Goal: Task Accomplishment & Management: Use online tool/utility

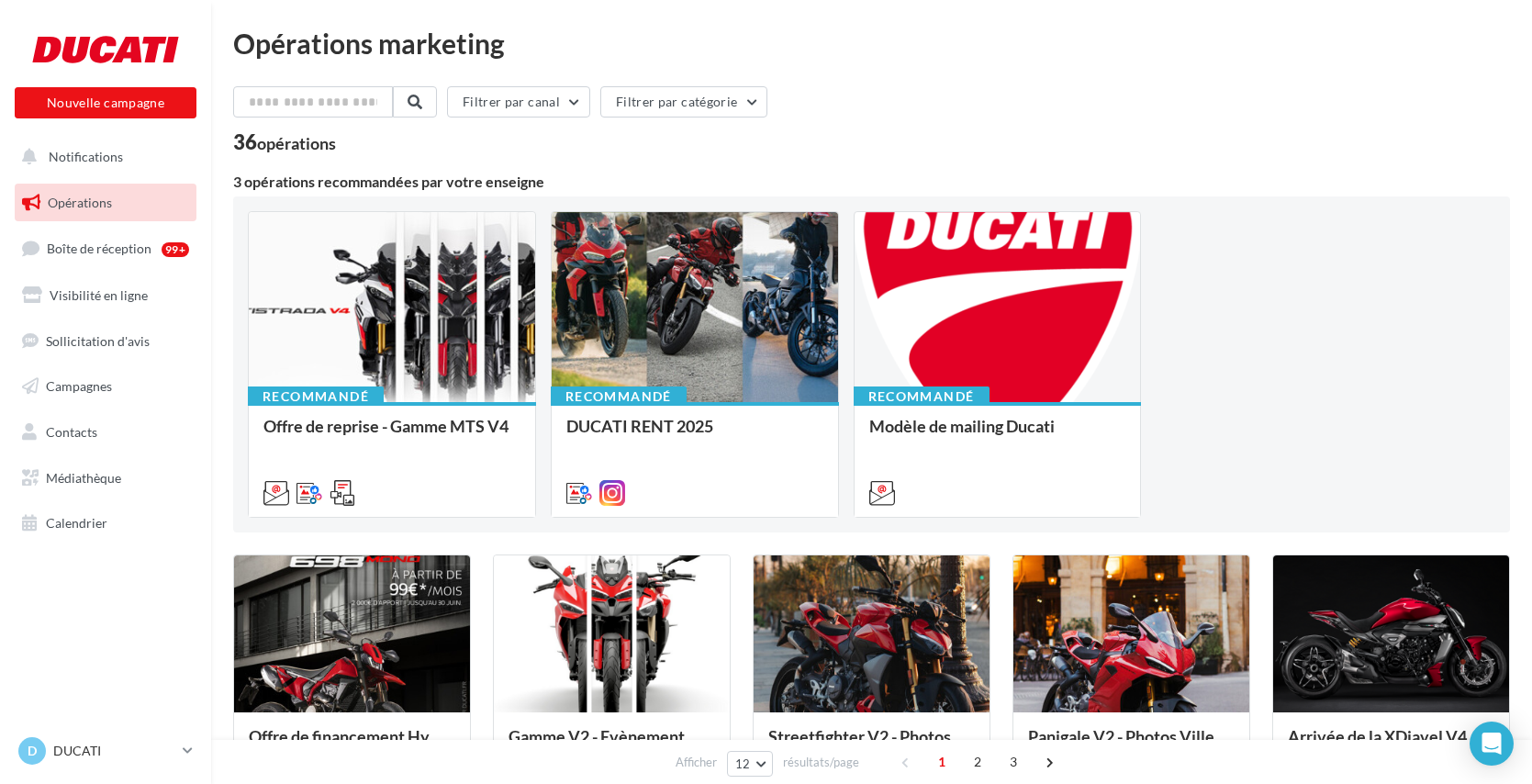
click at [77, 508] on link "Calendrier" at bounding box center [106, 523] width 189 height 38
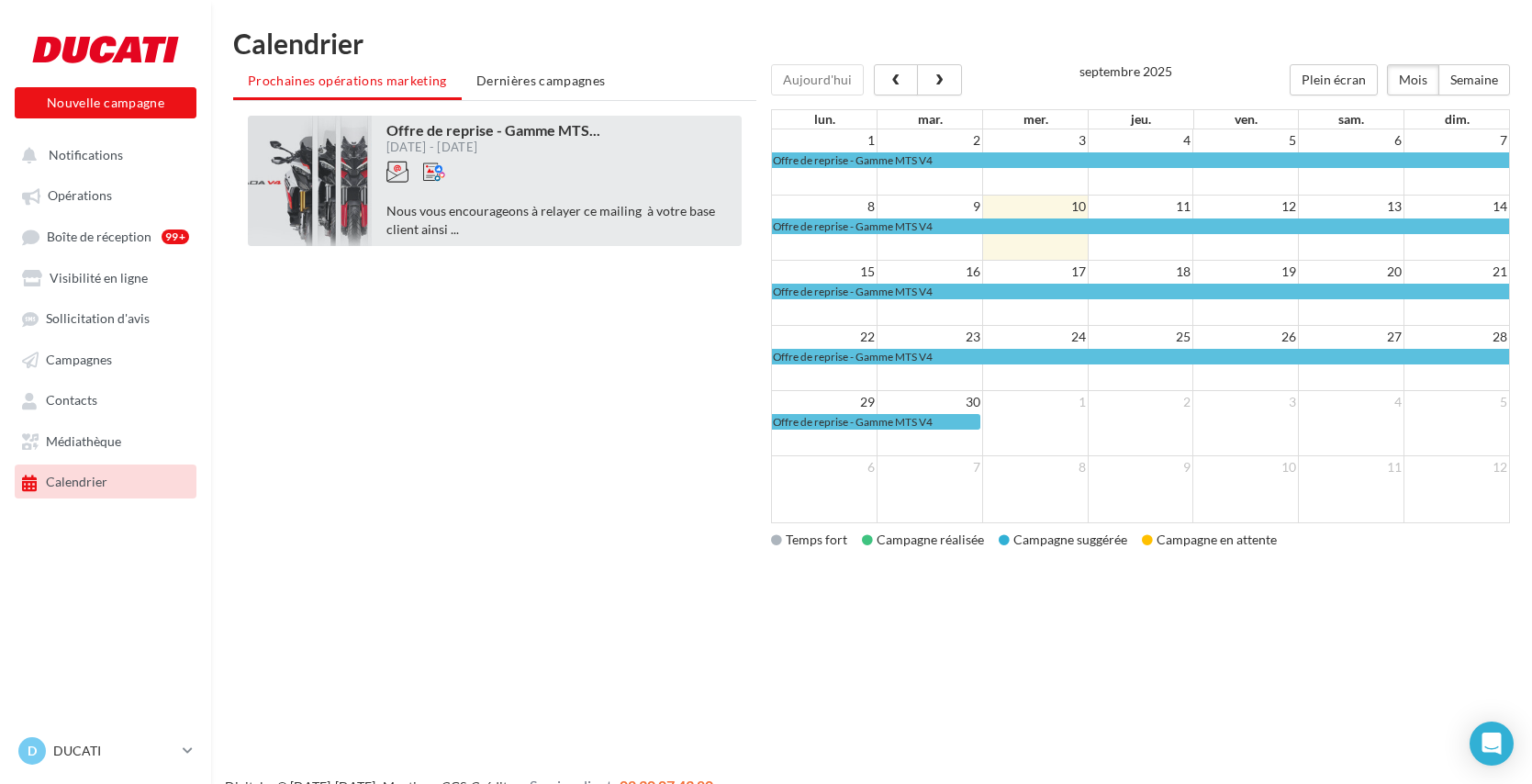
click at [573, 199] on div at bounding box center [494, 180] width 214 height 41
click at [531, 135] on span "Offre de reprise - Gamme MTS ..." at bounding box center [494, 130] width 214 height 17
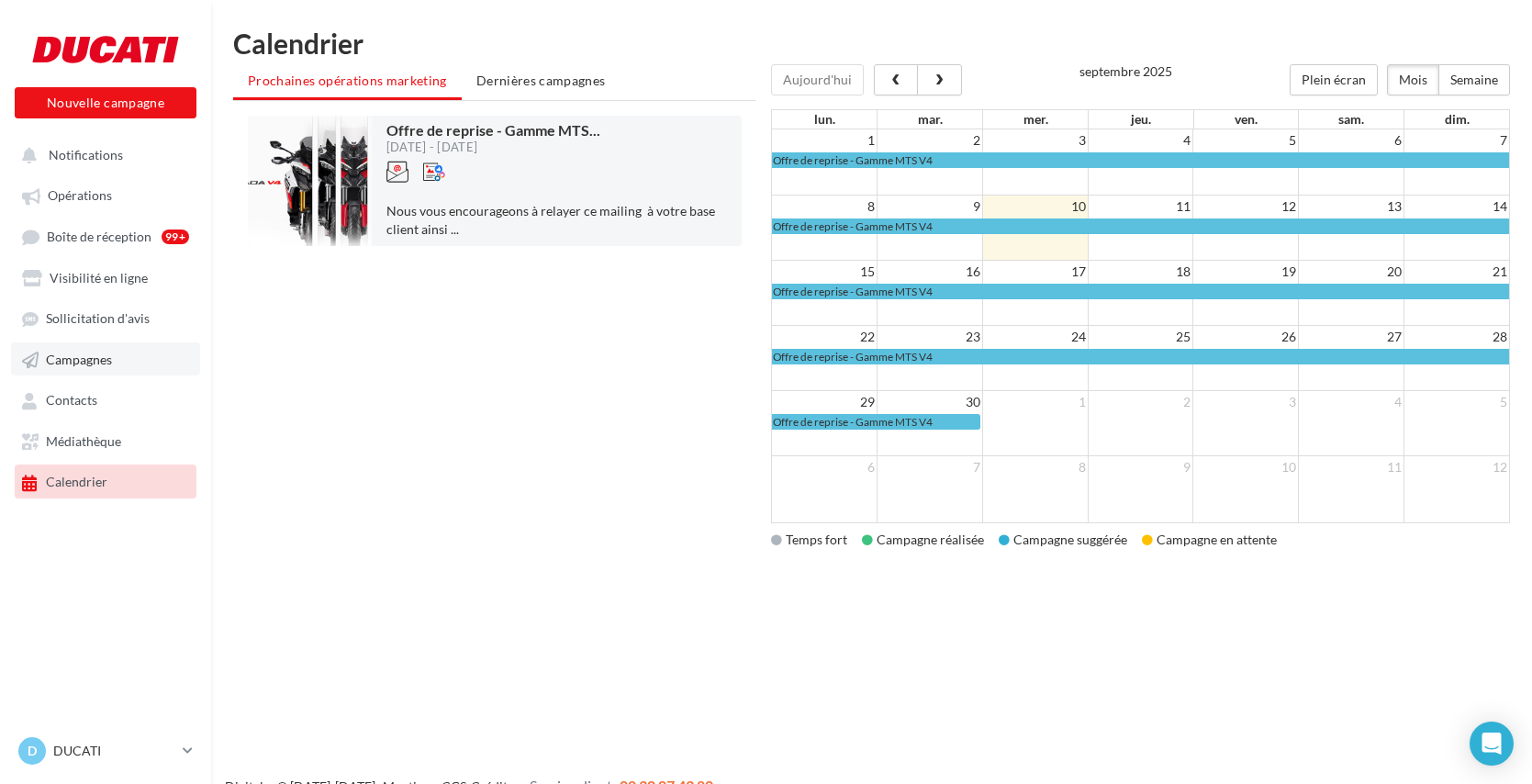
click at [121, 366] on link "Campagnes" at bounding box center [106, 359] width 189 height 33
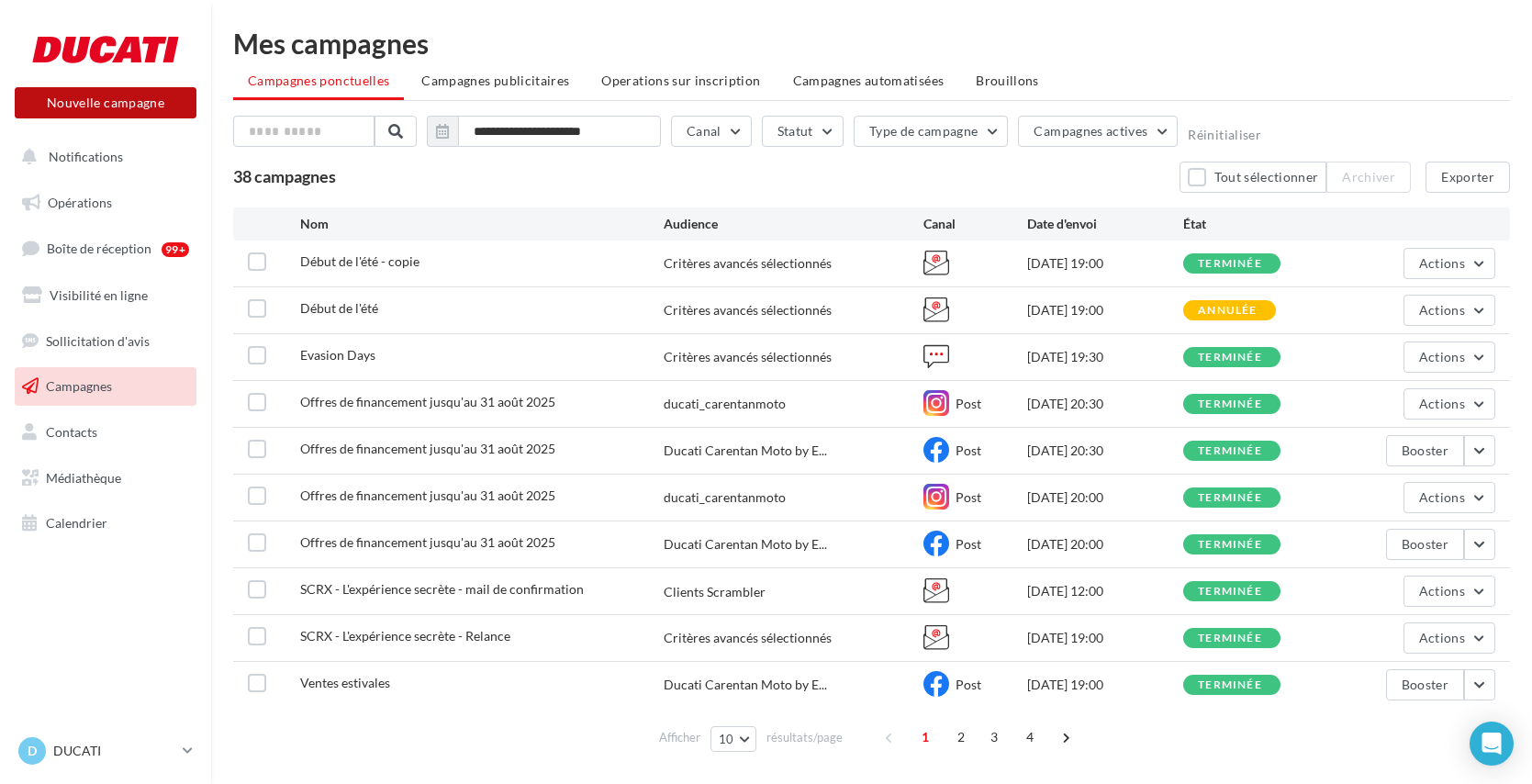
click at [137, 106] on button "Nouvelle campagne" at bounding box center [105, 102] width 181 height 32
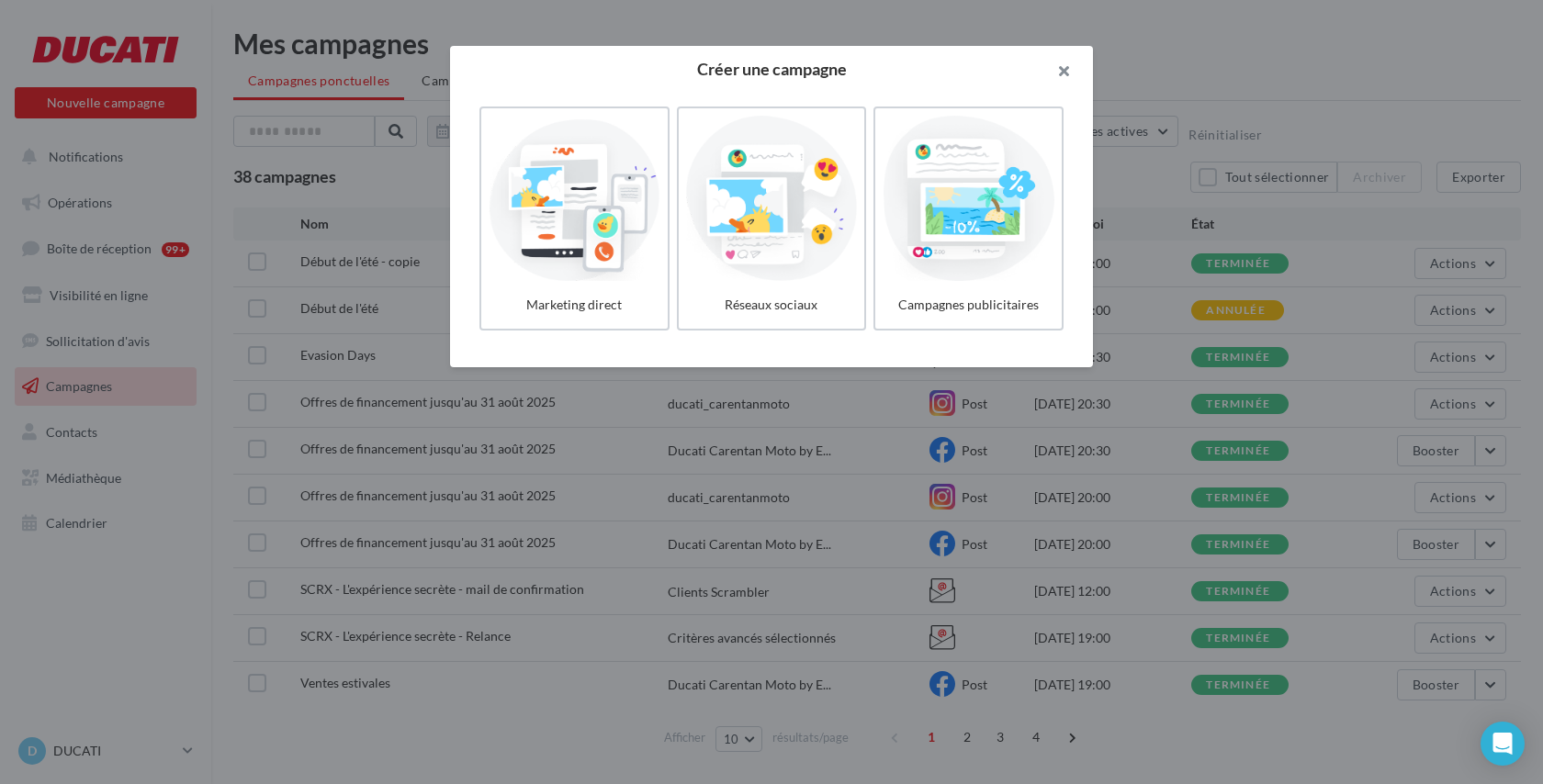
click at [1051, 76] on button "button" at bounding box center [1056, 74] width 74 height 55
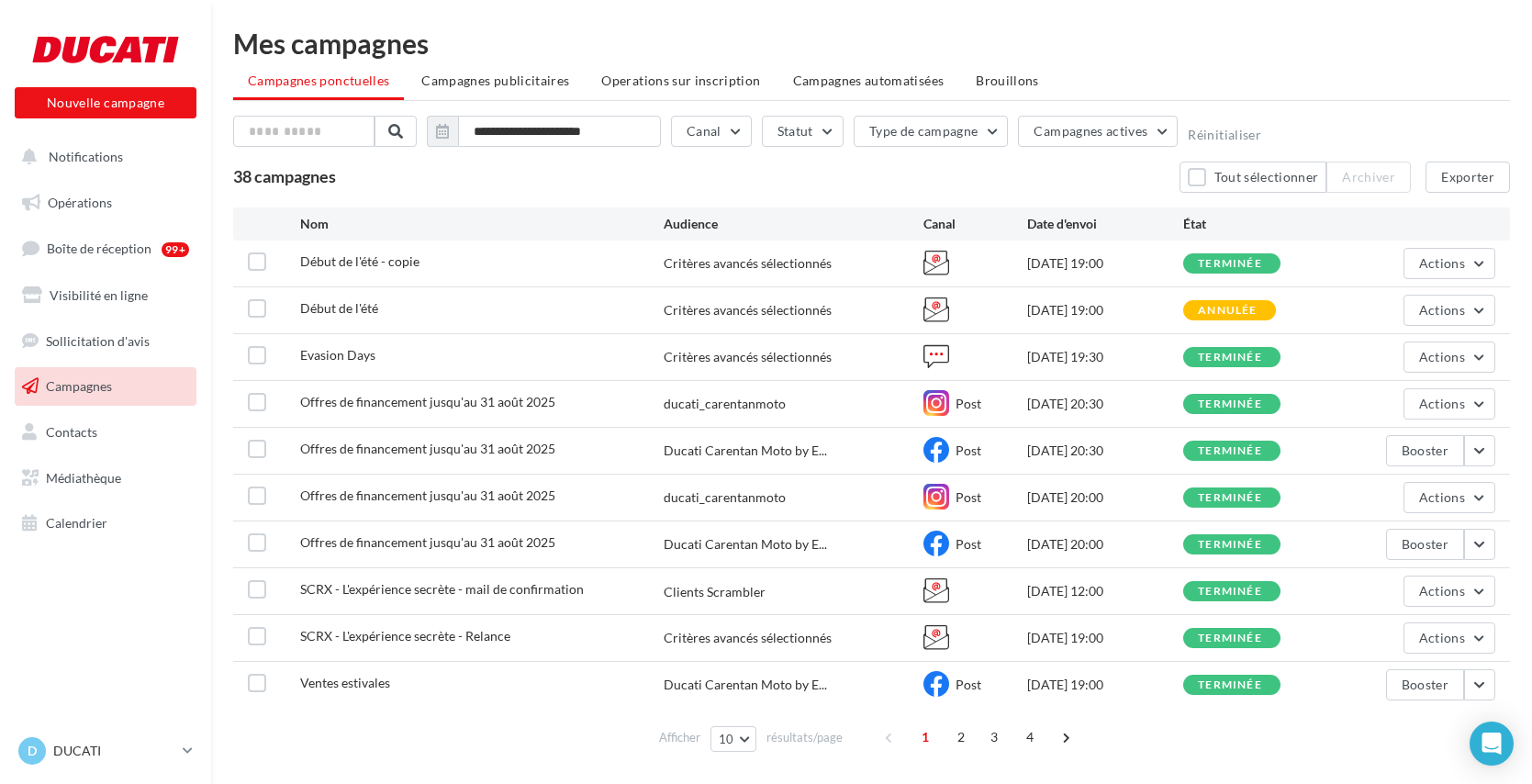
click at [144, 120] on div "Nouvelle campagne Nouvelle campagne" at bounding box center [105, 79] width 181 height 116
click at [142, 111] on button "Nouvelle campagne" at bounding box center [105, 102] width 181 height 32
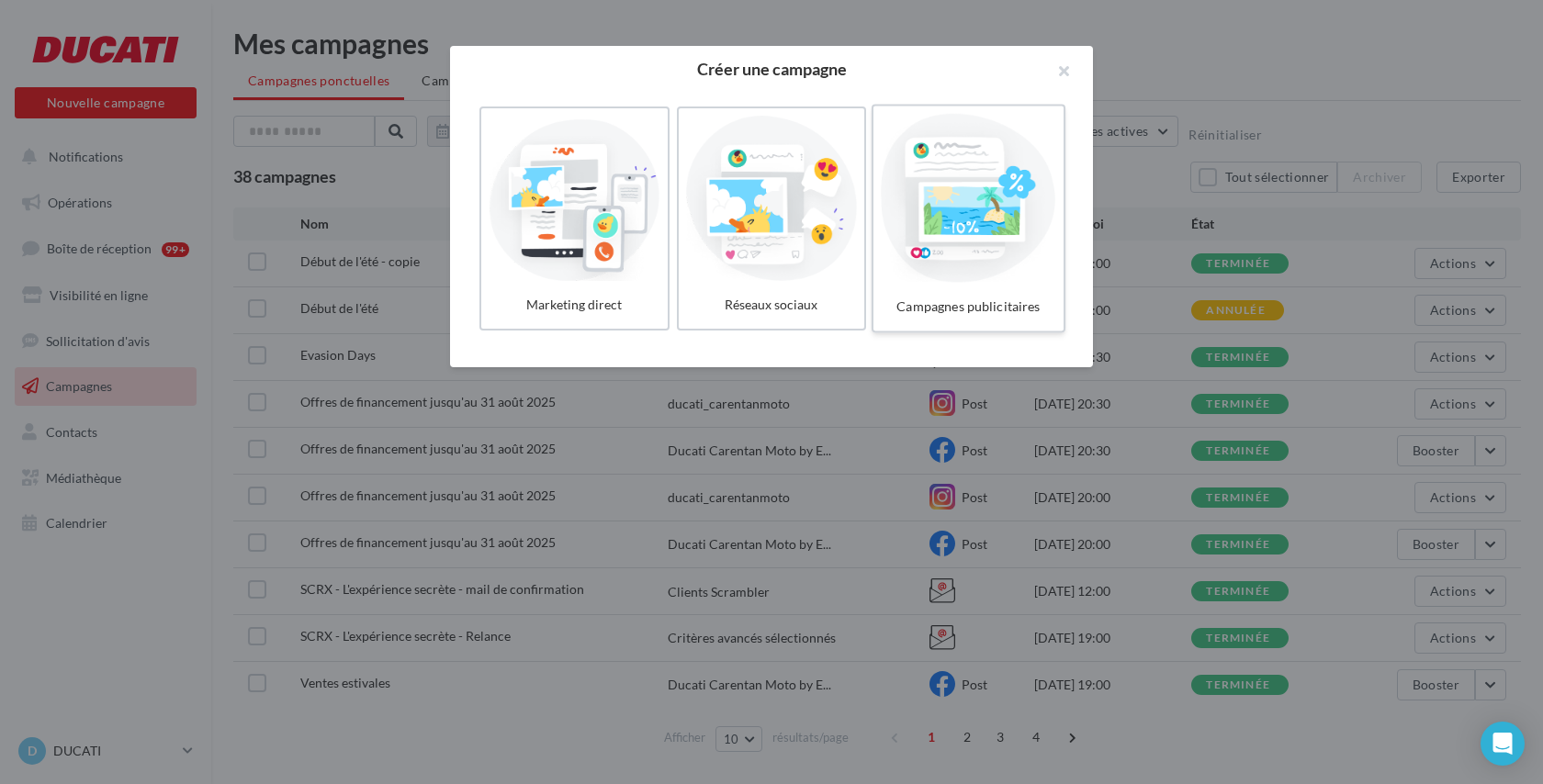
click at [956, 212] on div at bounding box center [968, 198] width 175 height 169
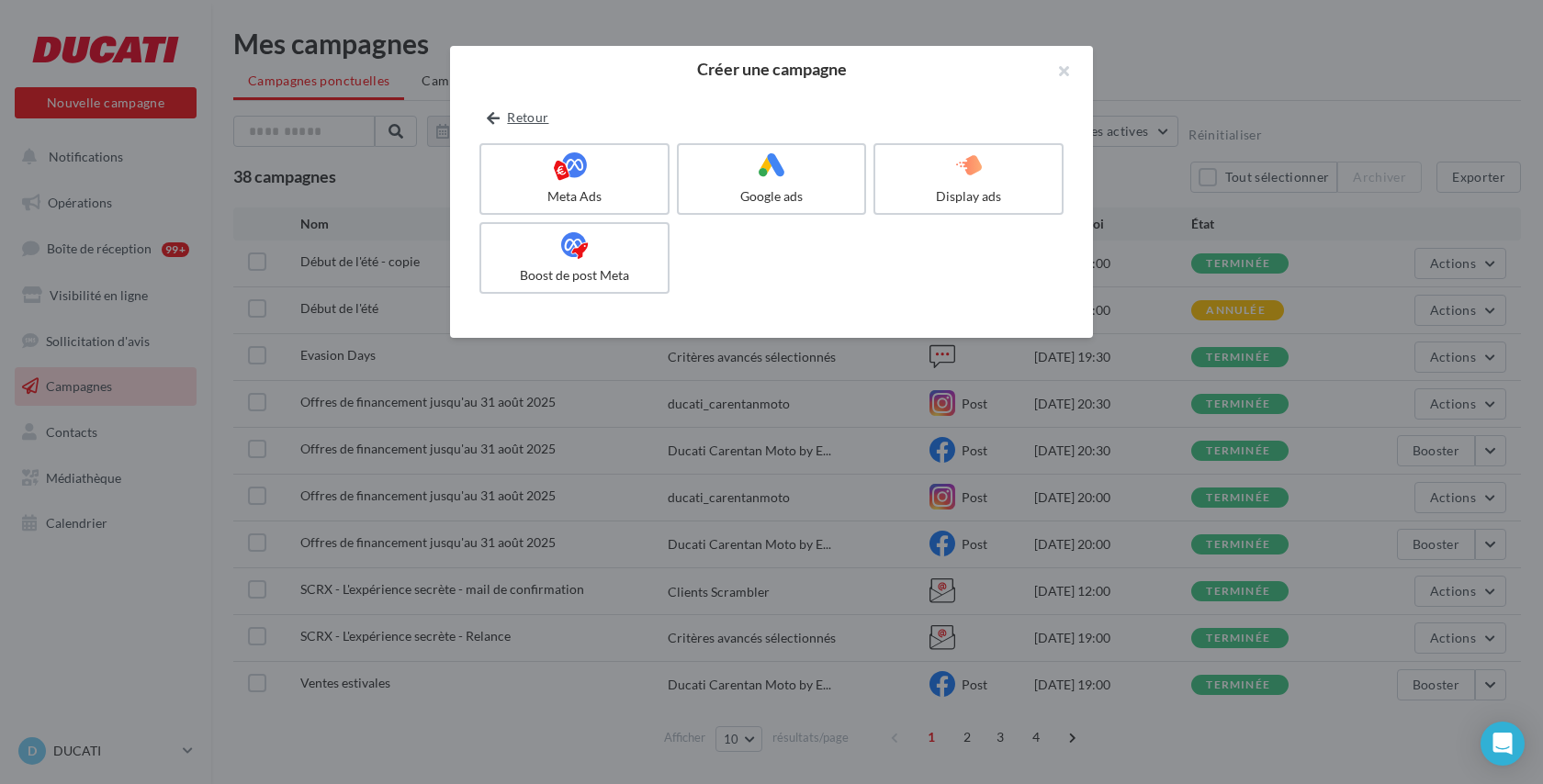
click at [494, 111] on button "Retour" at bounding box center [518, 117] width 76 height 22
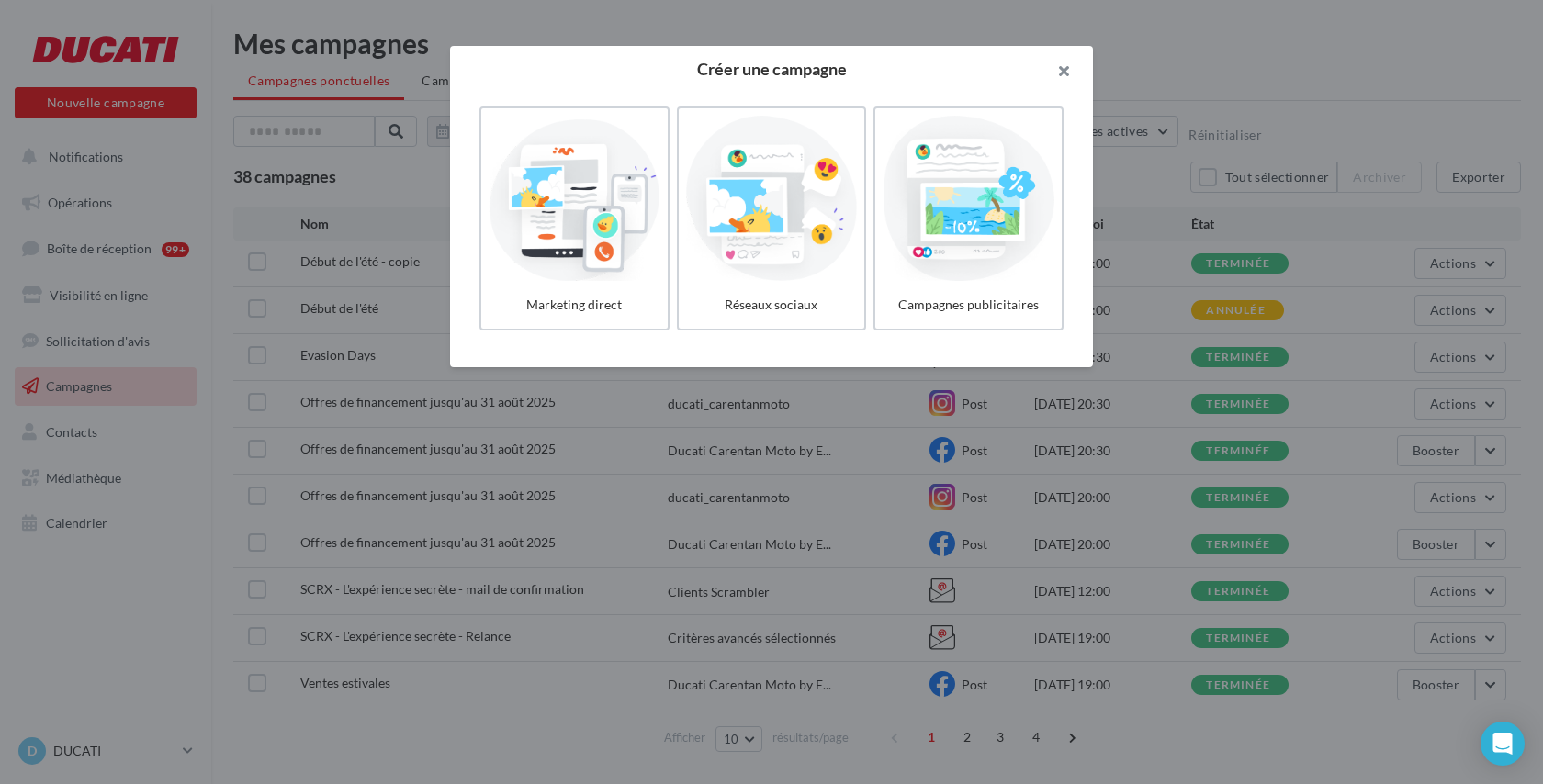
click at [1060, 72] on button "button" at bounding box center [1056, 74] width 74 height 55
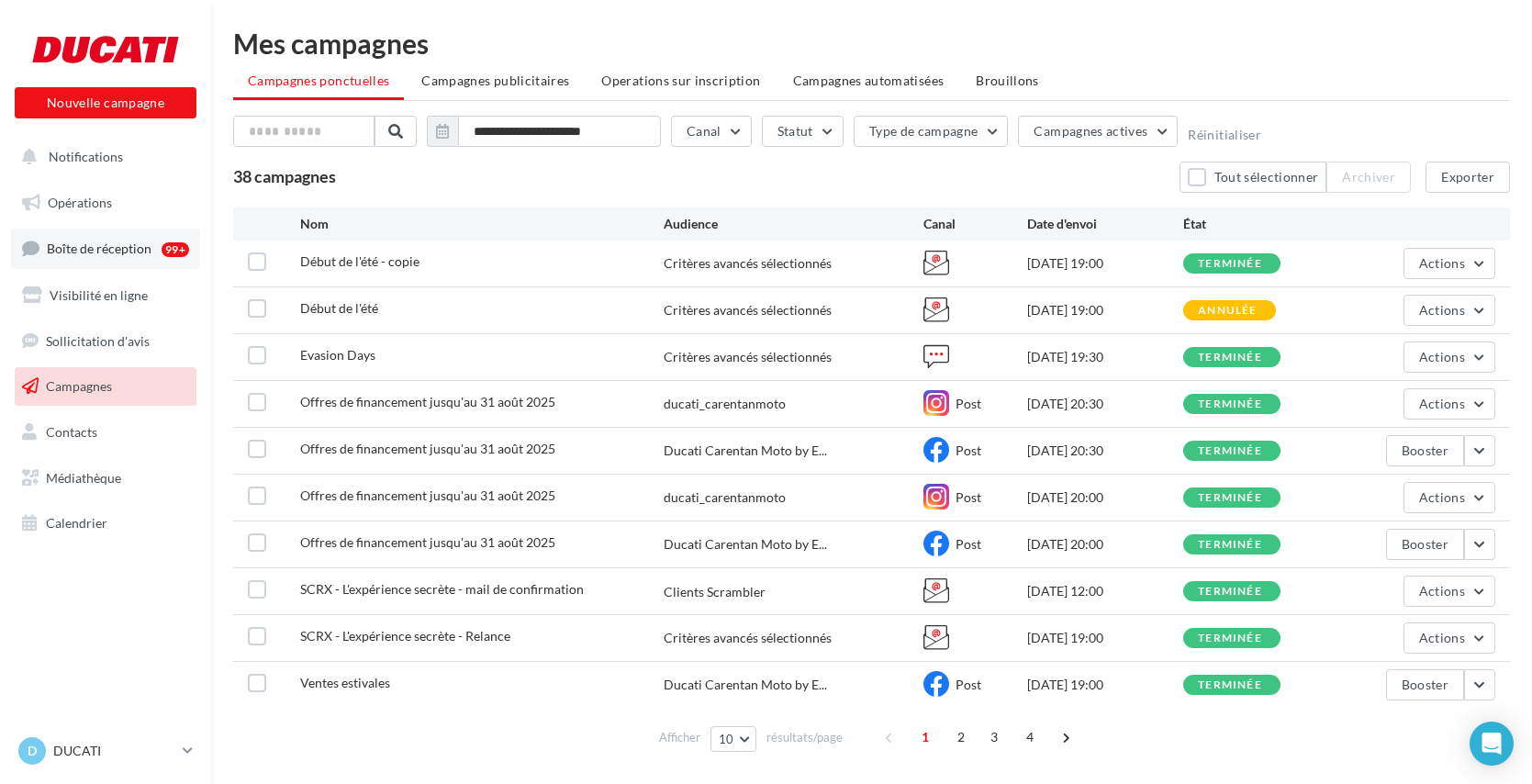
click at [87, 254] on span "Boîte de réception" at bounding box center [99, 248] width 105 height 15
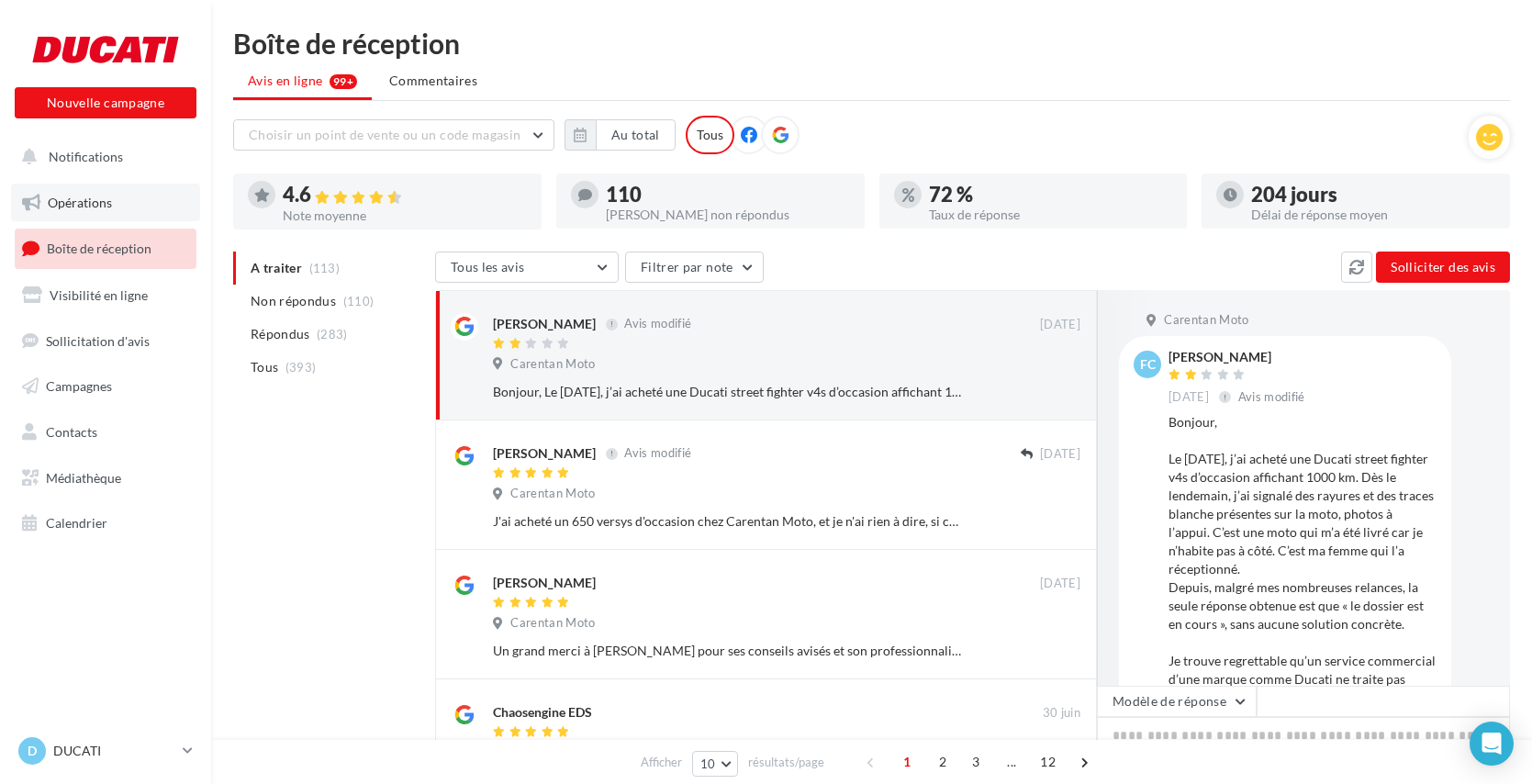
click at [81, 201] on span "Opérations" at bounding box center [79, 202] width 64 height 15
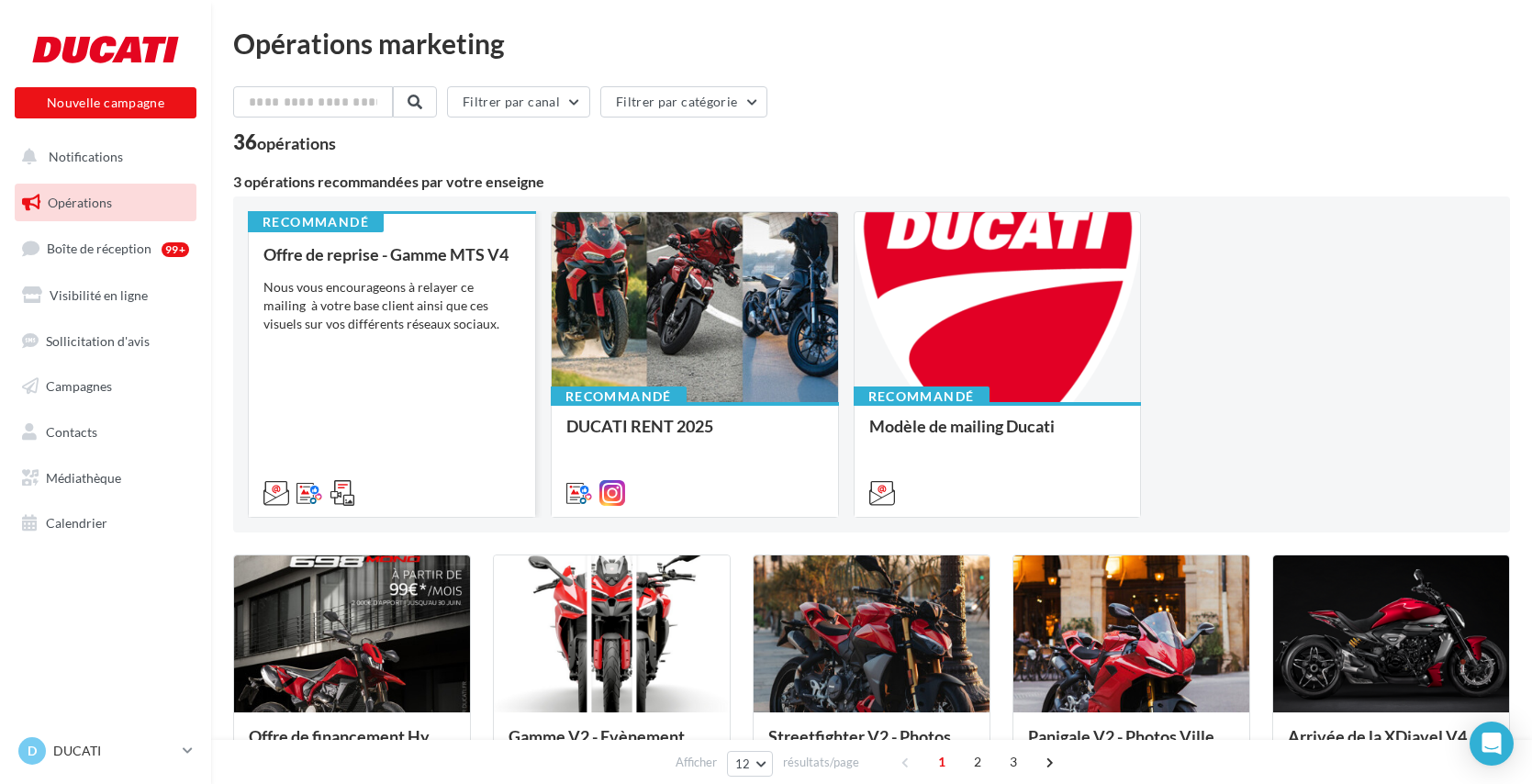
click at [436, 295] on div "Nous vous encourageons à relayer ce mailing à votre base client ainsi que ces v…" at bounding box center [392, 306] width 257 height 55
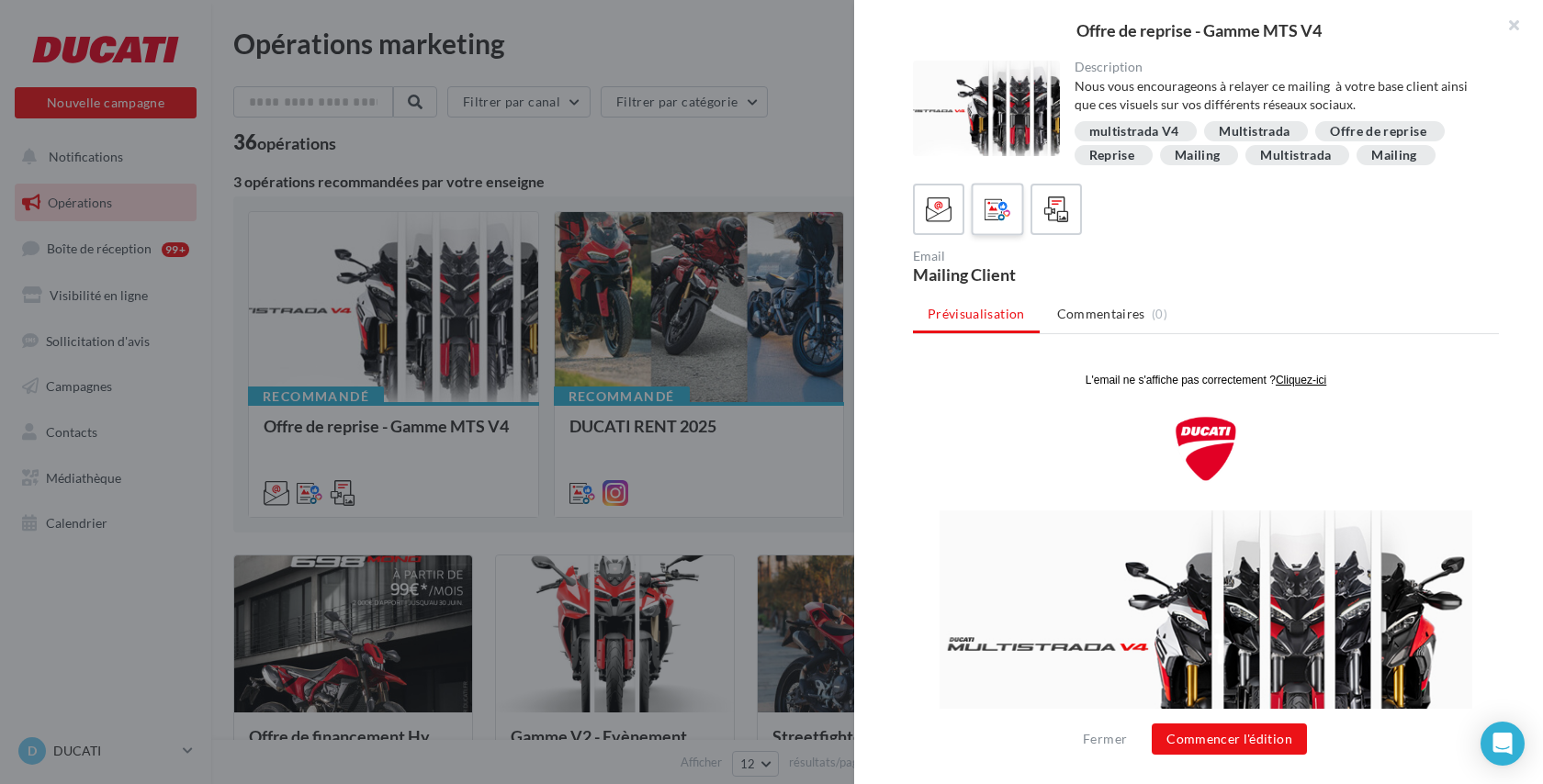
click at [1000, 212] on icon at bounding box center [997, 210] width 27 height 27
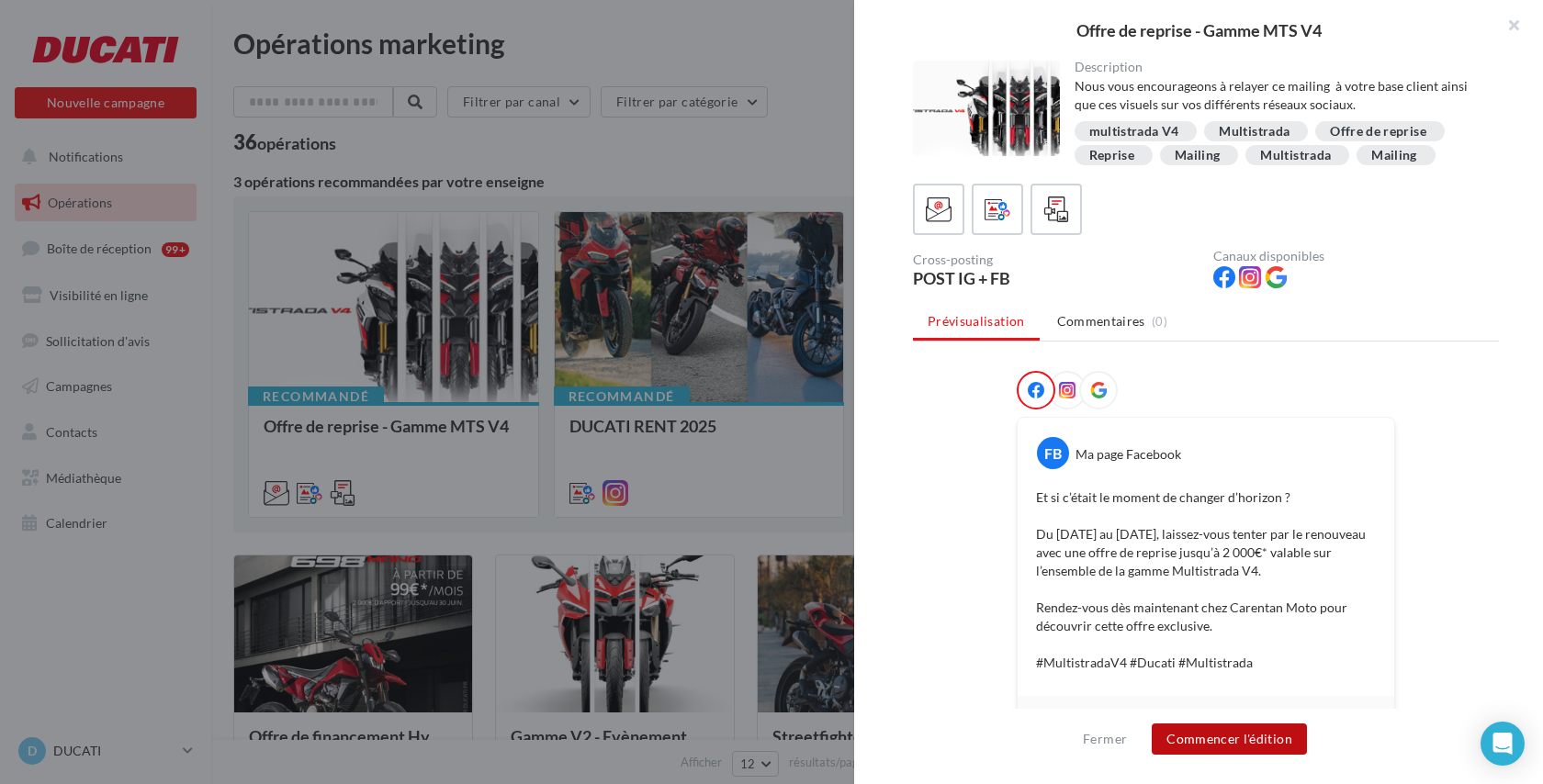
click at [1228, 738] on button "Commencer l'édition" at bounding box center [1229, 738] width 155 height 32
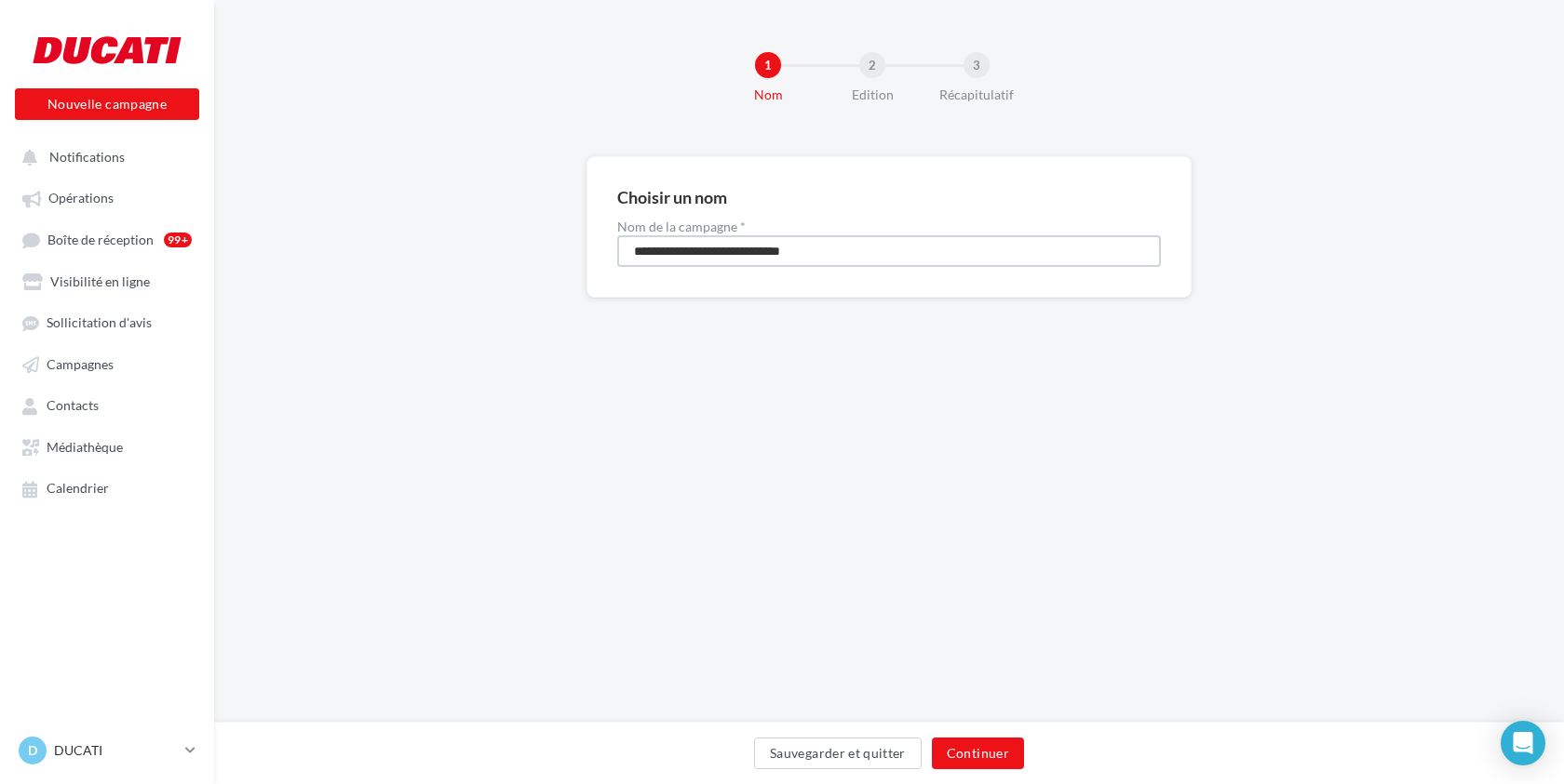
click at [754, 250] on input "**********" at bounding box center [888, 251] width 543 height 32
click at [1005, 752] on button "Continuer" at bounding box center [977, 753] width 92 height 32
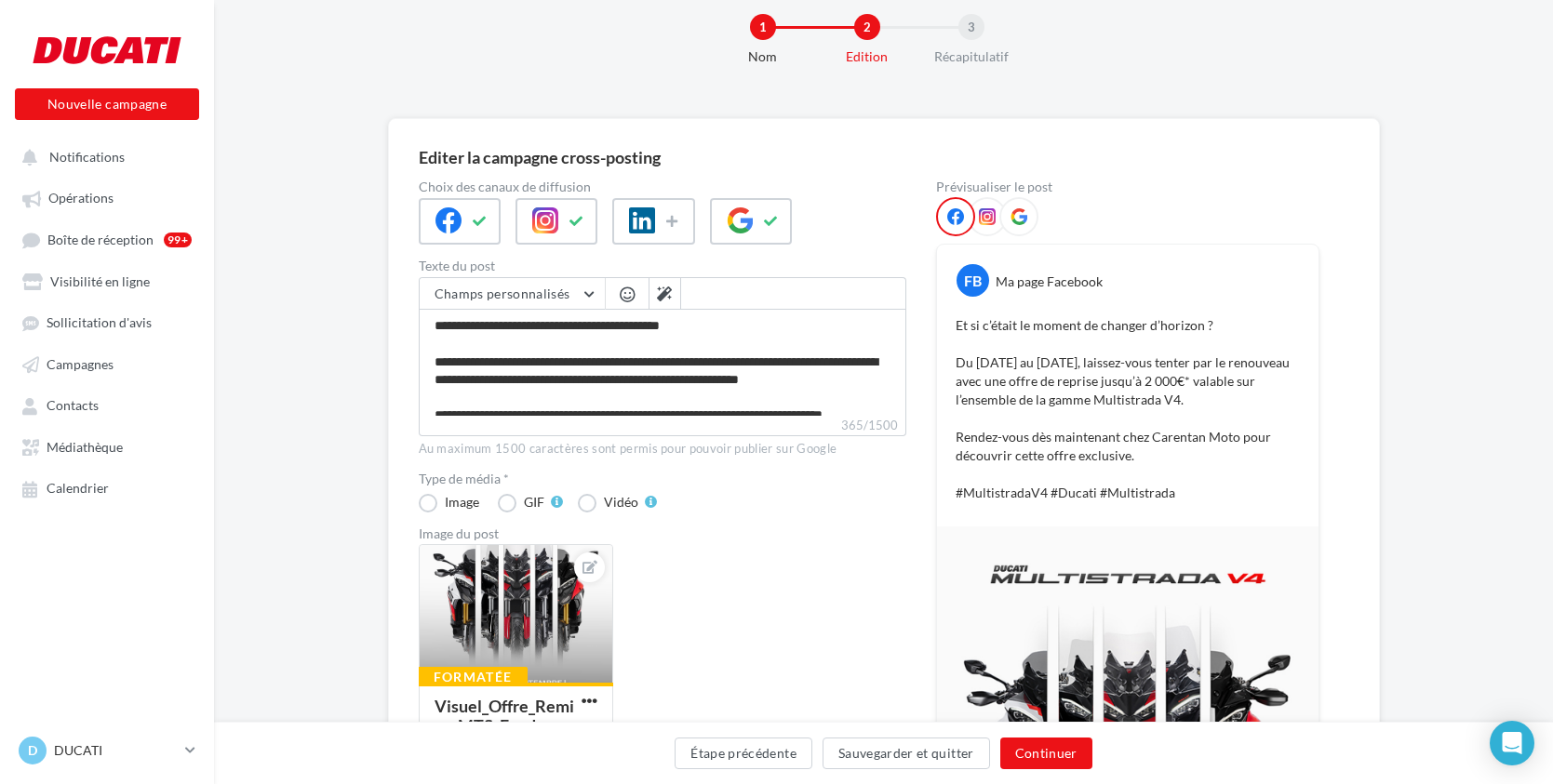
scroll to position [38, 0]
click at [744, 225] on icon at bounding box center [740, 220] width 26 height 26
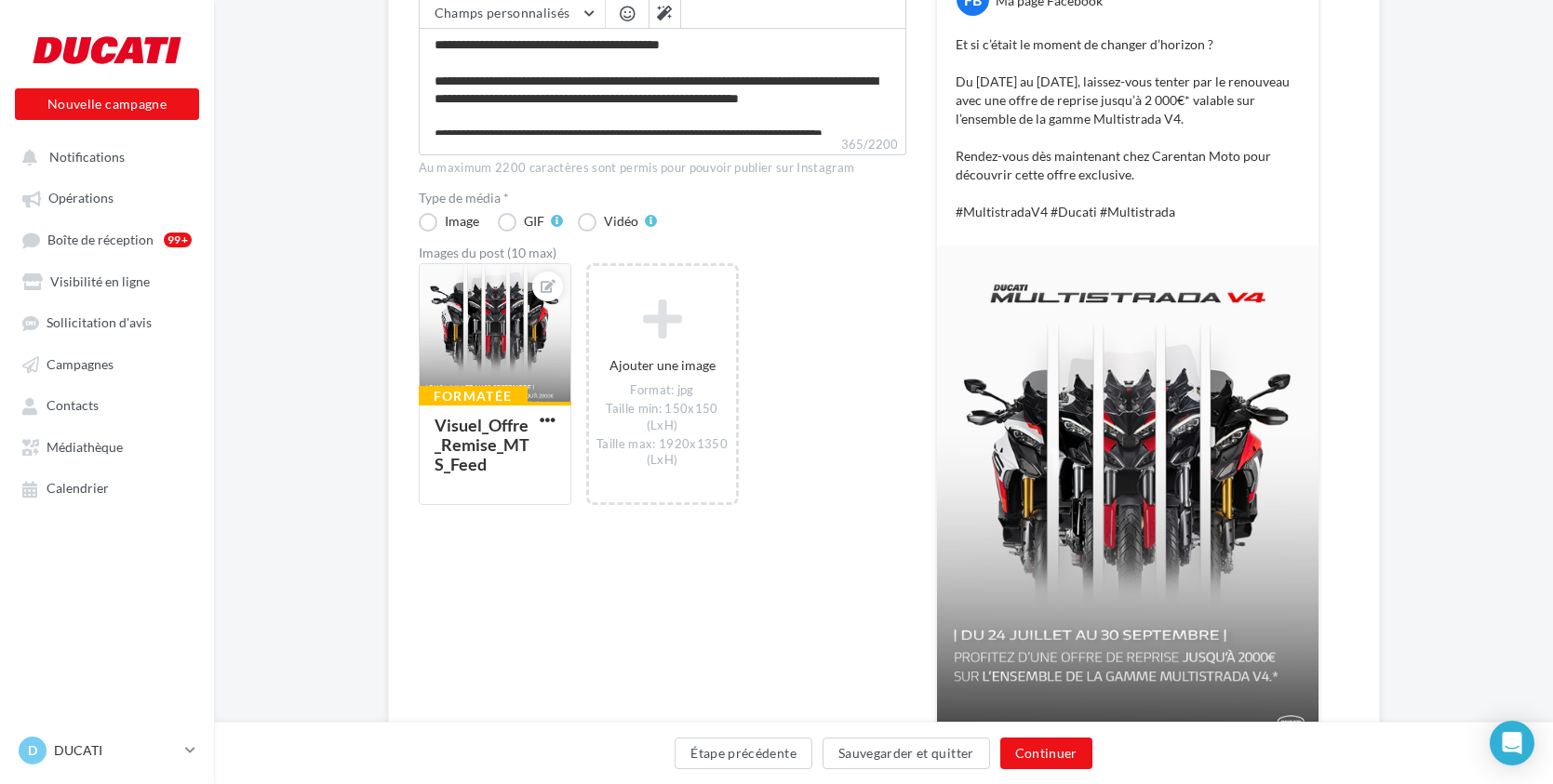
scroll to position [316, 0]
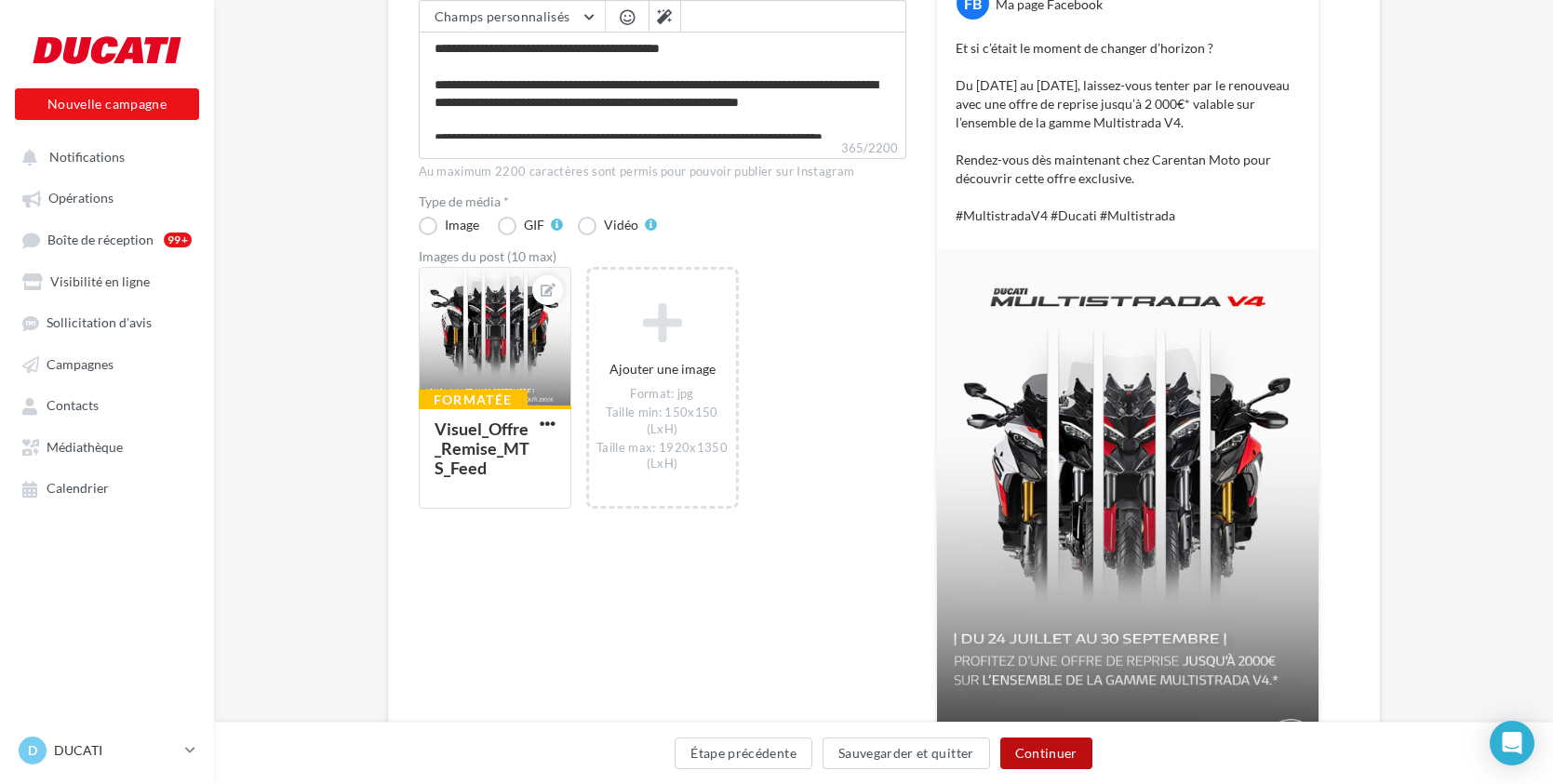
click at [1032, 755] on button "Continuer" at bounding box center [1046, 753] width 92 height 32
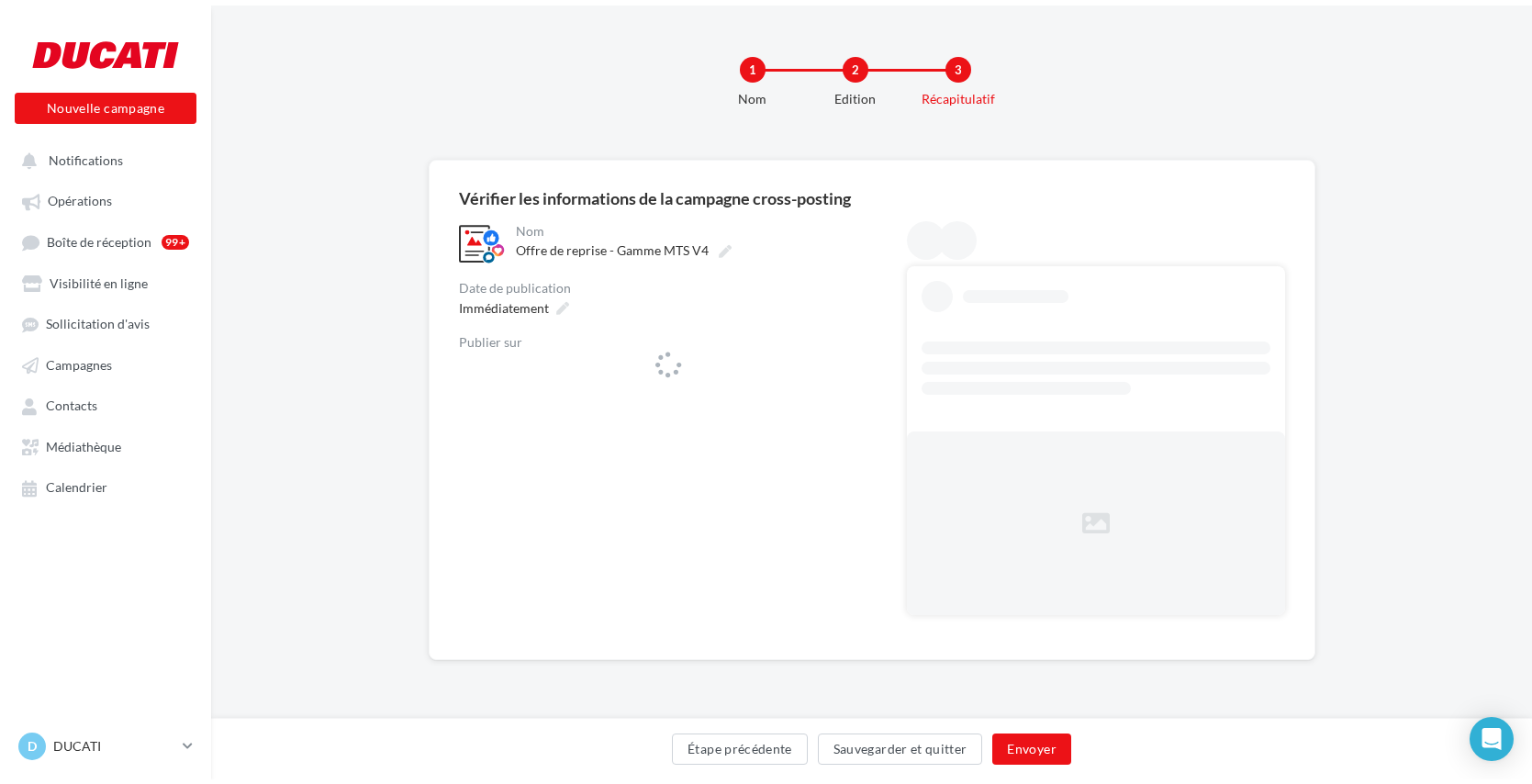
scroll to position [0, 0]
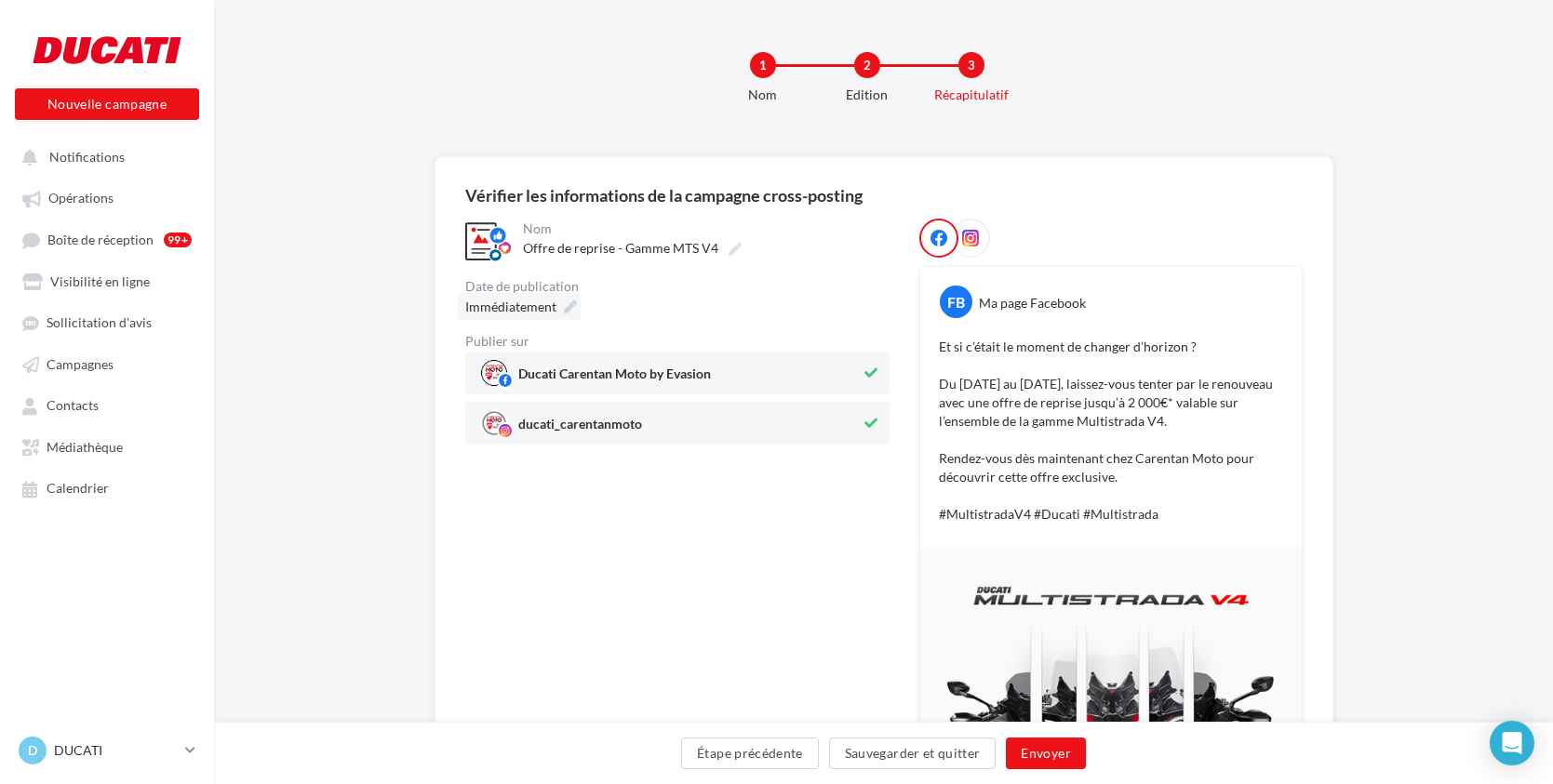
click at [570, 307] on icon at bounding box center [569, 306] width 13 height 13
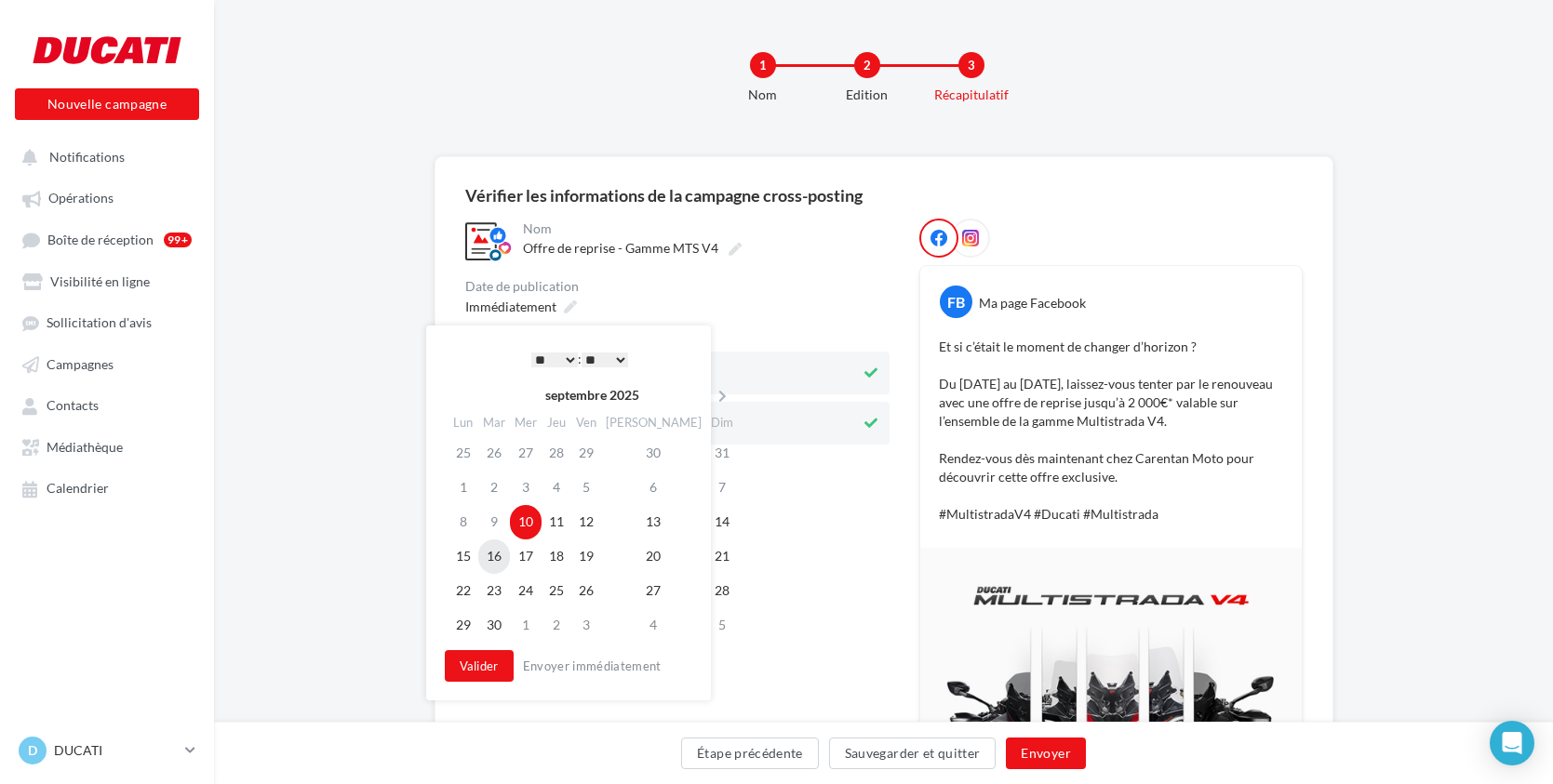
click at [502, 567] on td "16" at bounding box center [494, 557] width 32 height 35
click at [567, 356] on select "* * * * * * * * * * ** ** ** ** ** ** ** ** ** ** ** ** ** **" at bounding box center [555, 359] width 46 height 15
click at [487, 665] on button "Valider" at bounding box center [478, 666] width 69 height 32
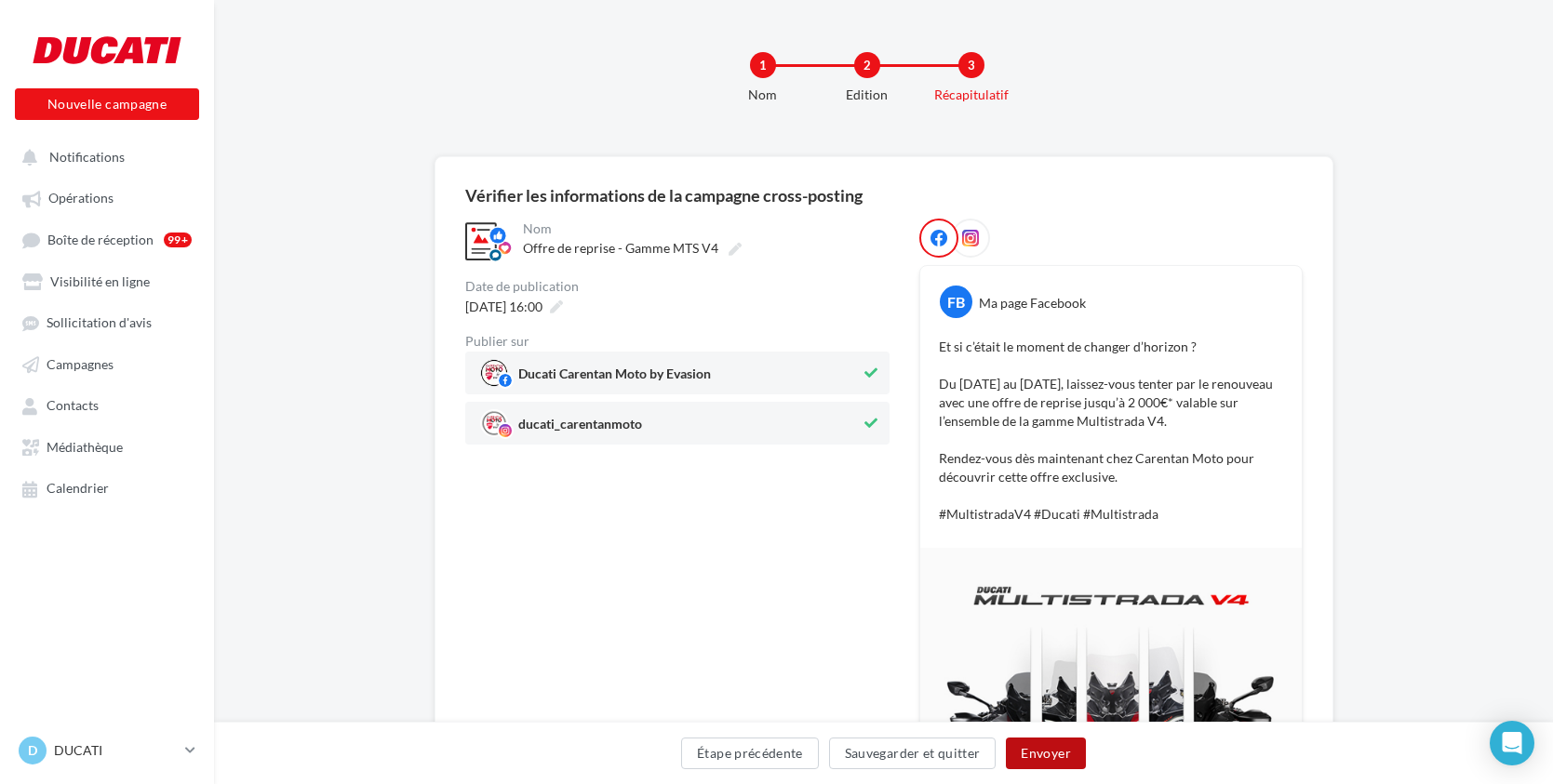
click at [1035, 746] on button "Envoyer" at bounding box center [1046, 753] width 79 height 32
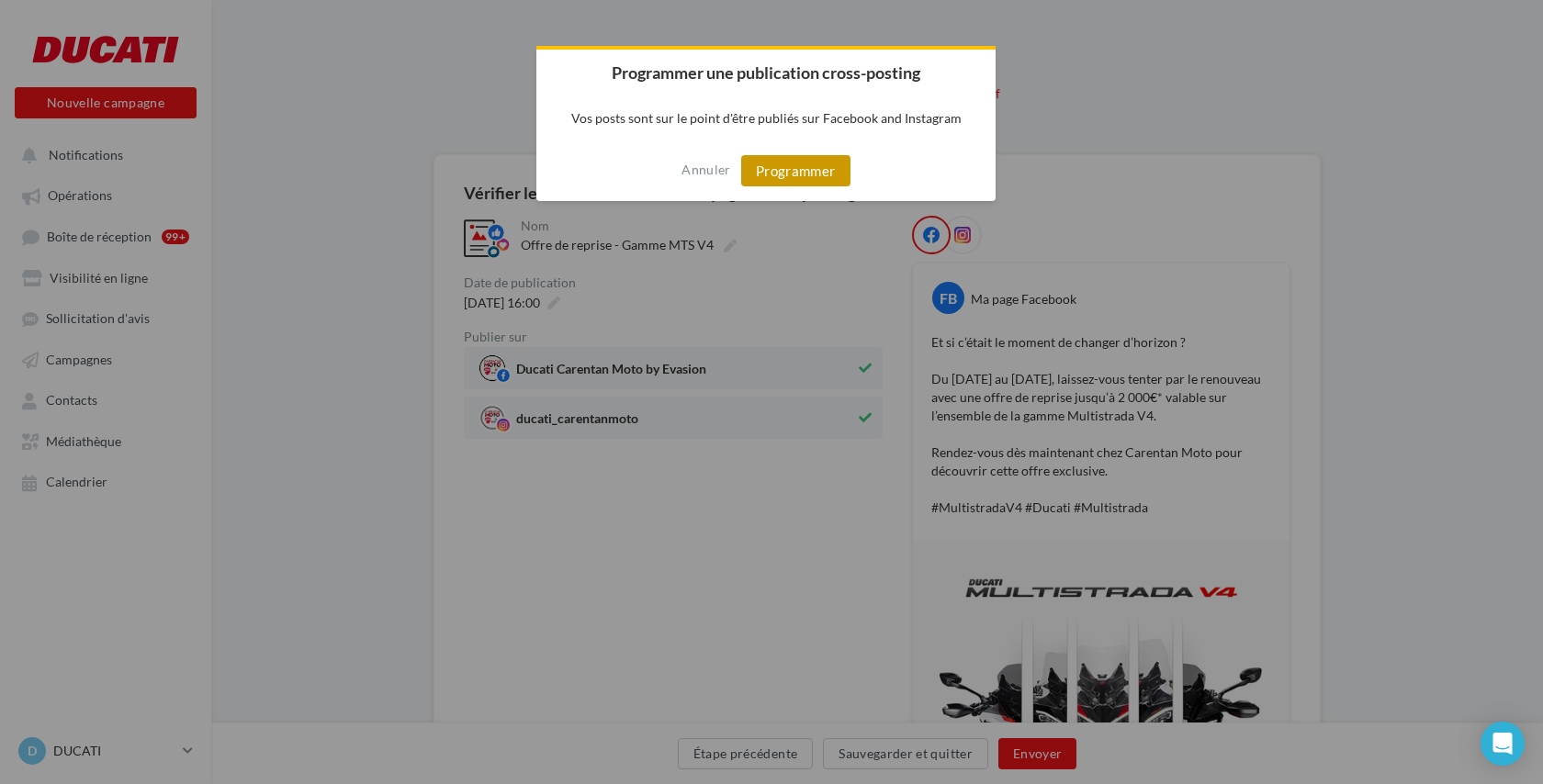
click at [808, 180] on button "Programmer" at bounding box center [796, 170] width 109 height 32
